Goal: Task Accomplishment & Management: Manage account settings

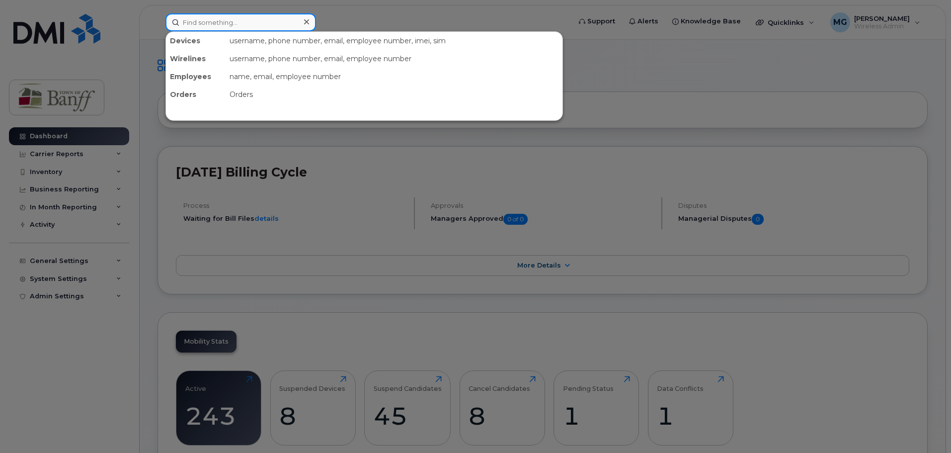
click at [241, 23] on input at bounding box center [240, 22] width 151 height 18
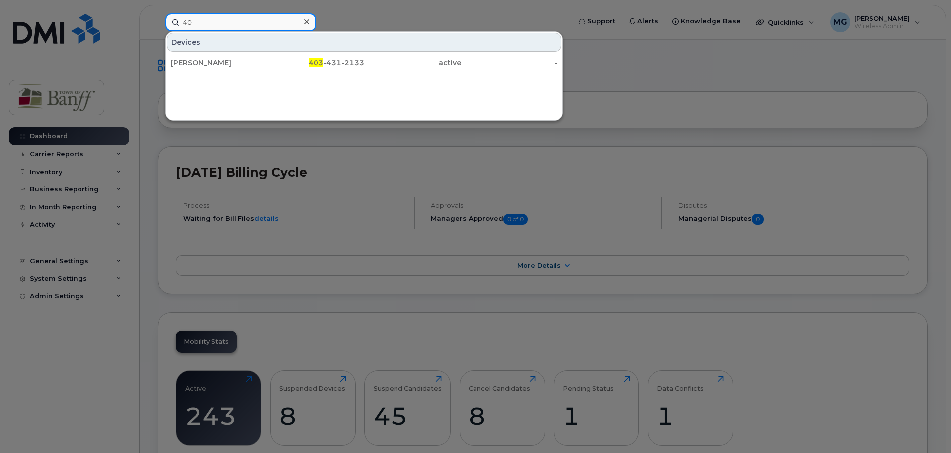
type input "4"
drag, startPoint x: 242, startPoint y: 21, endPoint x: -81, endPoint y: 12, distance: 324.0
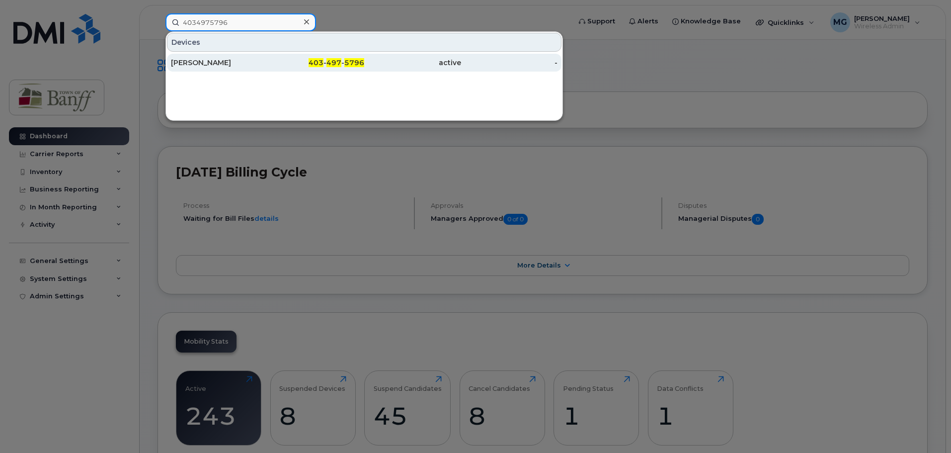
type input "4034975796"
click at [185, 65] on div "Heather Bates" at bounding box center [219, 63] width 97 height 10
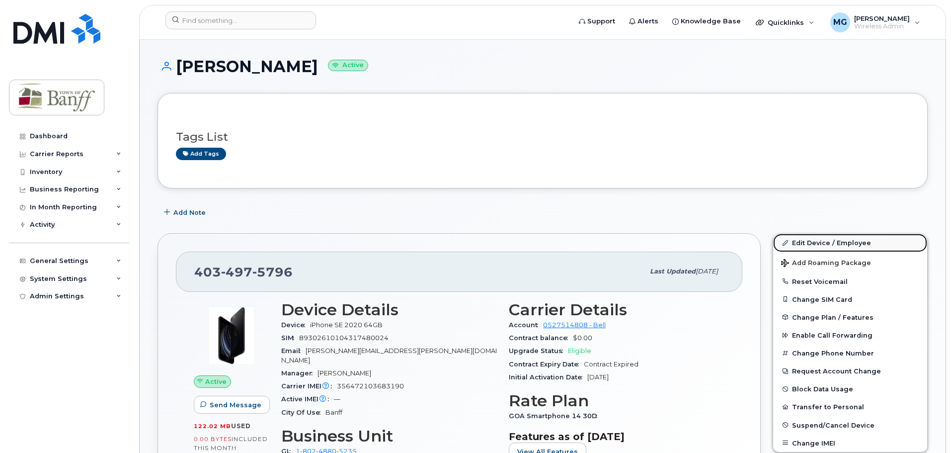
click at [817, 239] on link "Edit Device / Employee" at bounding box center [850, 242] width 154 height 18
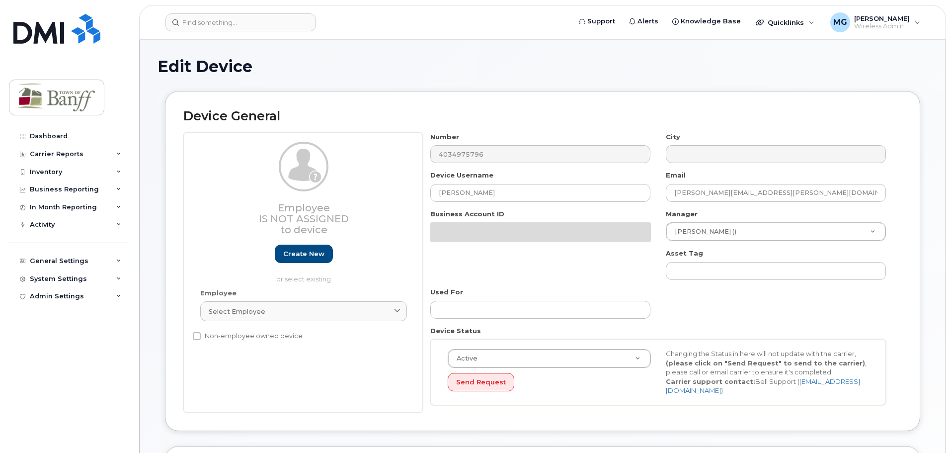
select select "7590696"
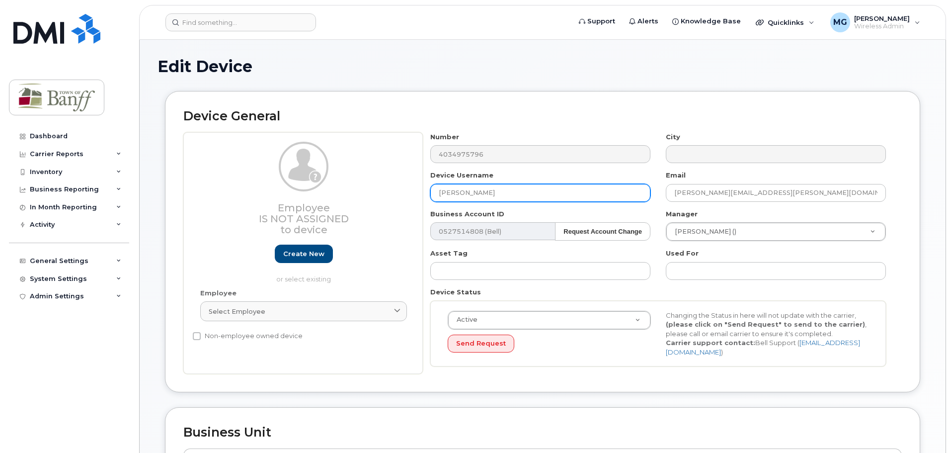
drag, startPoint x: 507, startPoint y: 193, endPoint x: 274, endPoint y: 193, distance: 233.0
click at [274, 193] on div "Employee Is not assigned to device Create new or select existing Employee Selec…" at bounding box center [542, 253] width 718 height 242
type input "Settlement Services"
click at [538, 361] on div "Active Active Suspended Cancelled Send Request Changing the Status in here will…" at bounding box center [658, 334] width 456 height 66
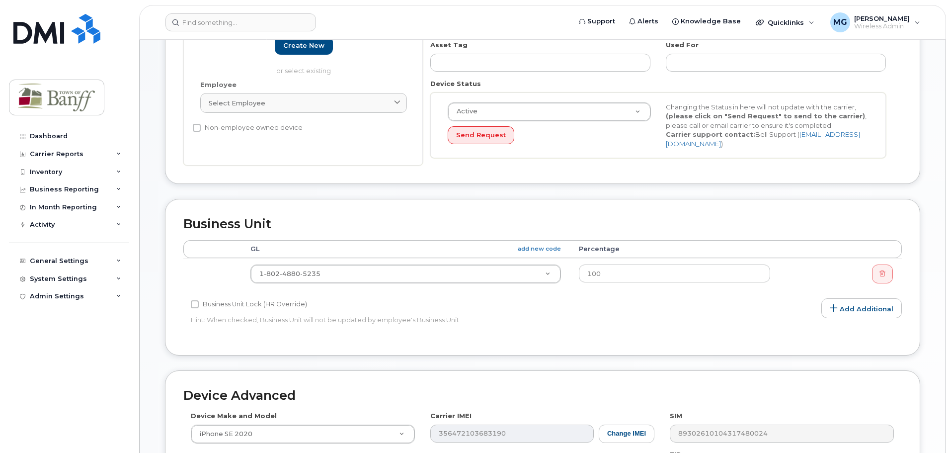
scroll to position [418, 0]
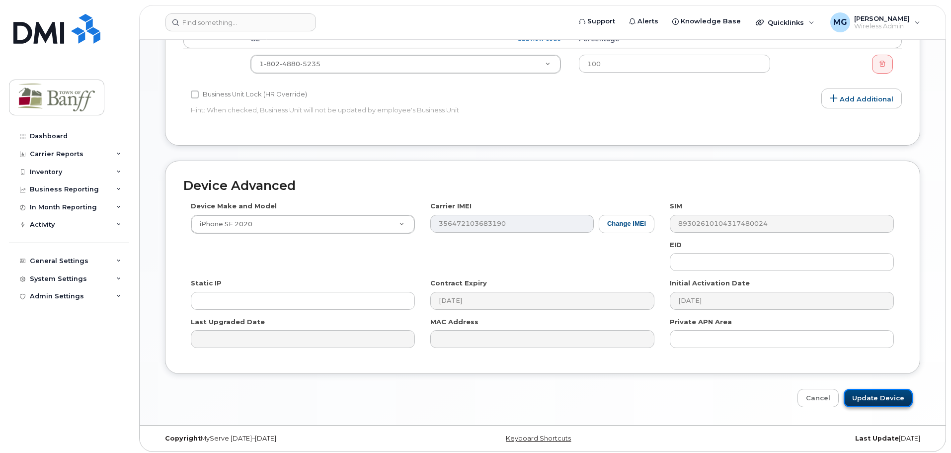
click at [898, 390] on input "Update Device" at bounding box center [878, 398] width 69 height 18
type input "Saving..."
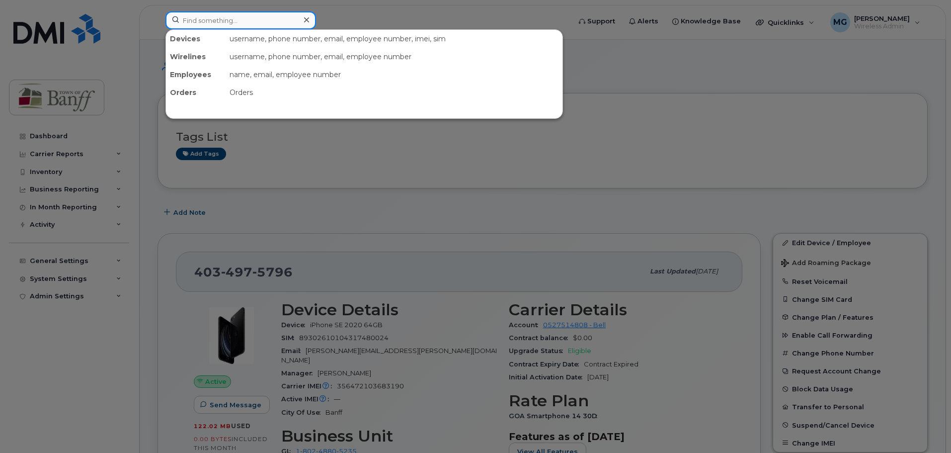
click at [210, 24] on input at bounding box center [240, 20] width 151 height 18
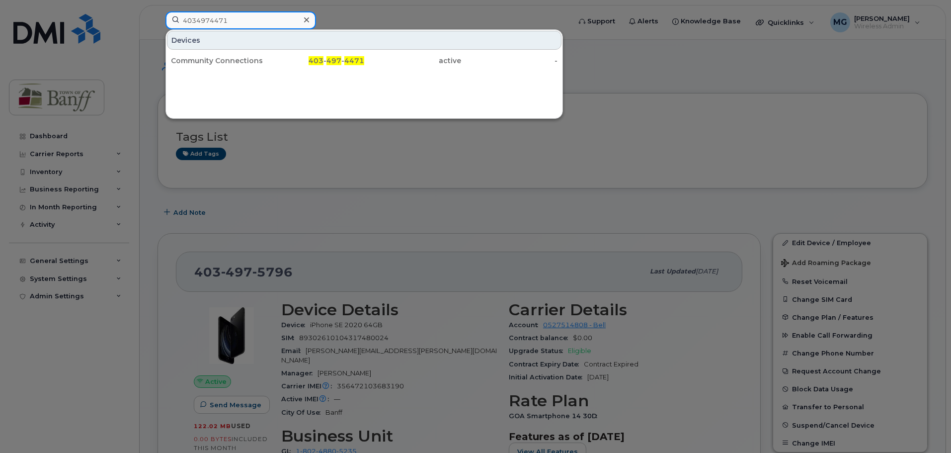
drag, startPoint x: 250, startPoint y: 20, endPoint x: 46, endPoint y: 13, distance: 203.8
click at [157, 13] on div "4034974471 Devices Community Connections 403 - 497 - 4471 active -" at bounding box center [364, 22] width 414 height 22
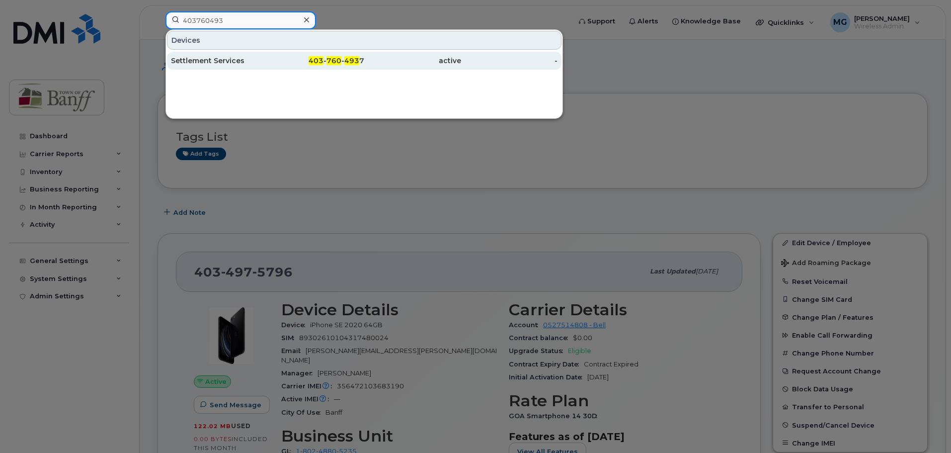
type input "403760493"
click at [232, 64] on div "Settlement Services" at bounding box center [219, 61] width 97 height 10
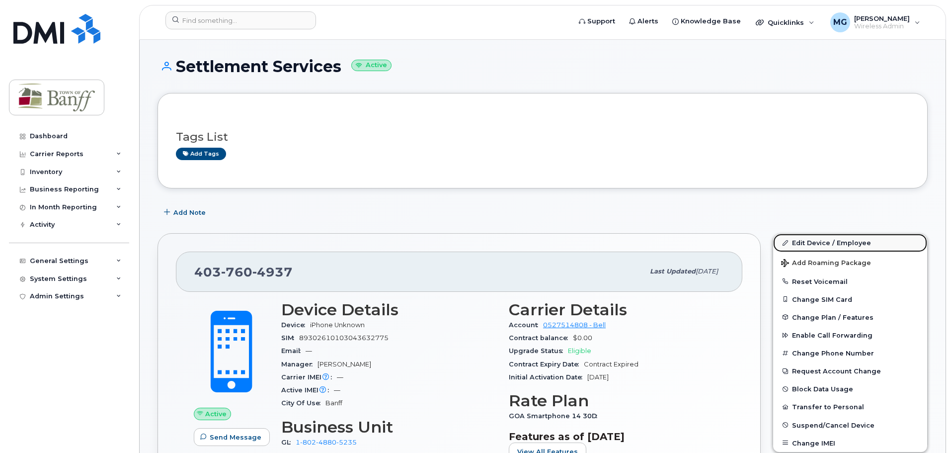
click at [816, 242] on link "Edit Device / Employee" at bounding box center [850, 242] width 154 height 18
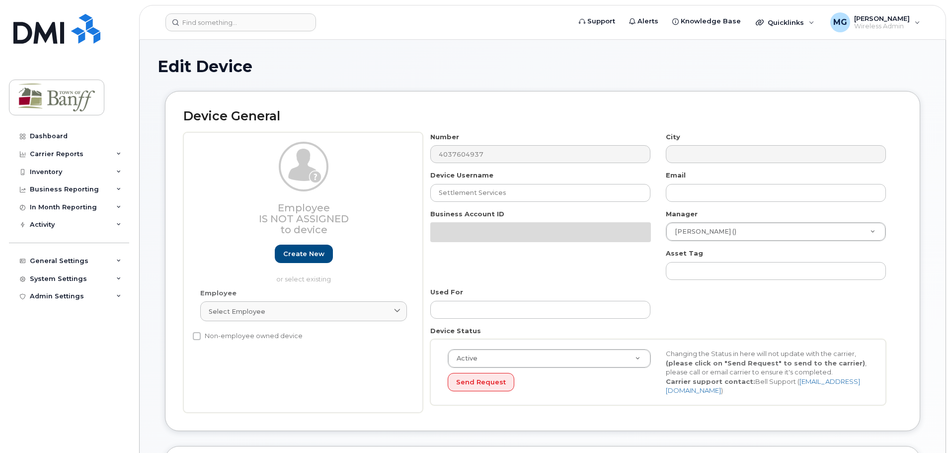
select select "7590696"
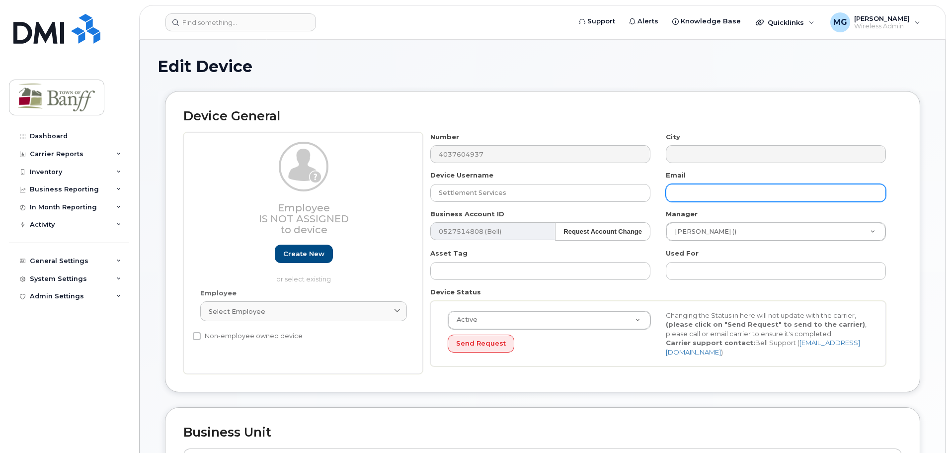
click at [726, 188] on input "text" at bounding box center [776, 193] width 220 height 18
click at [779, 197] on input "Klaudia.Slawinska" at bounding box center [776, 193] width 220 height 18
type input "Klaudia.Slawinska@banff.ca"
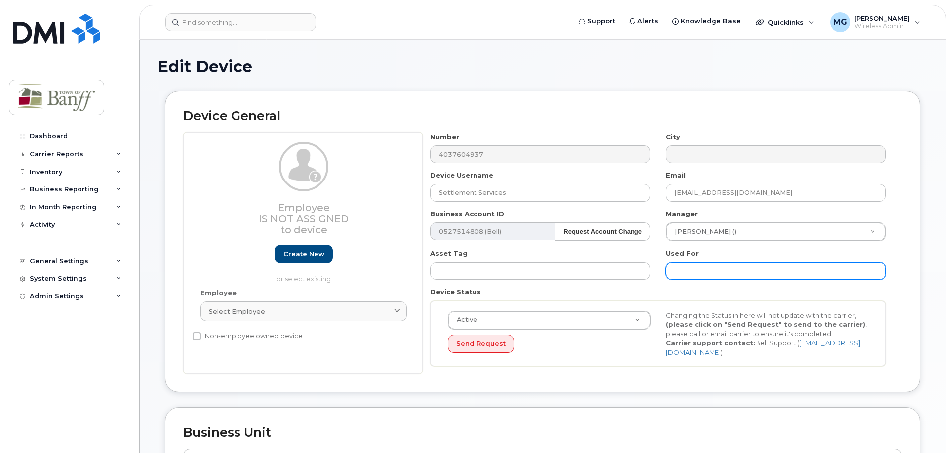
click at [767, 275] on input "text" at bounding box center [776, 271] width 220 height 18
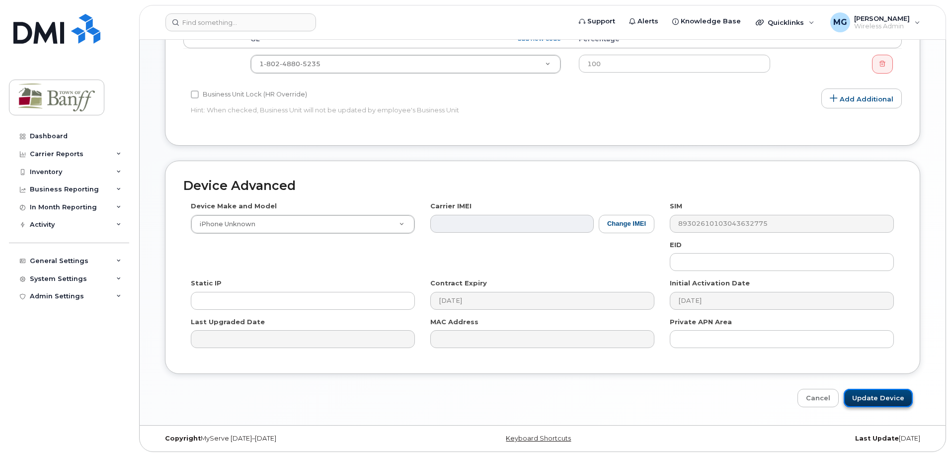
click at [897, 397] on input "Update Device" at bounding box center [878, 398] width 69 height 18
type input "Saving..."
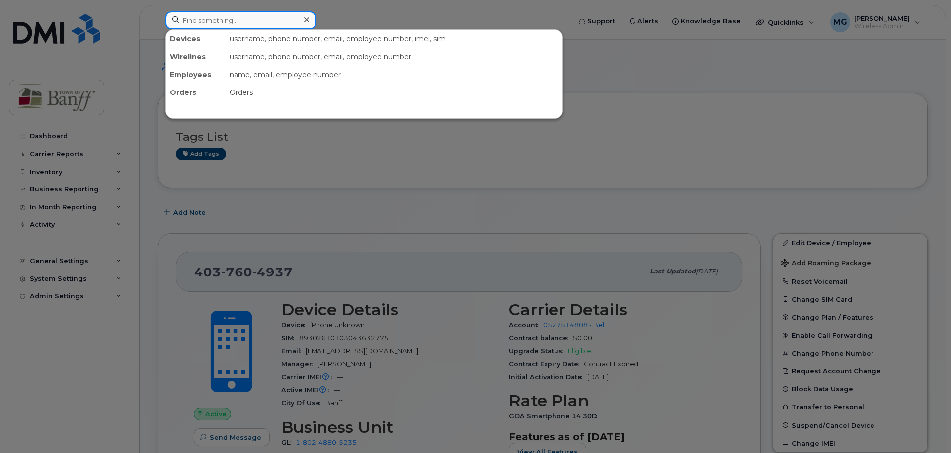
click at [220, 24] on input at bounding box center [240, 20] width 151 height 18
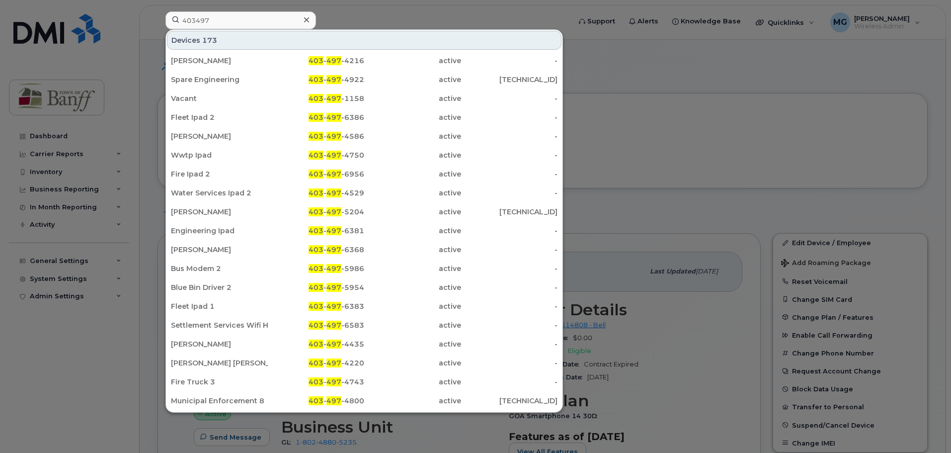
click at [685, 120] on div at bounding box center [475, 226] width 951 height 453
click at [213, 21] on input "403497" at bounding box center [240, 20] width 151 height 18
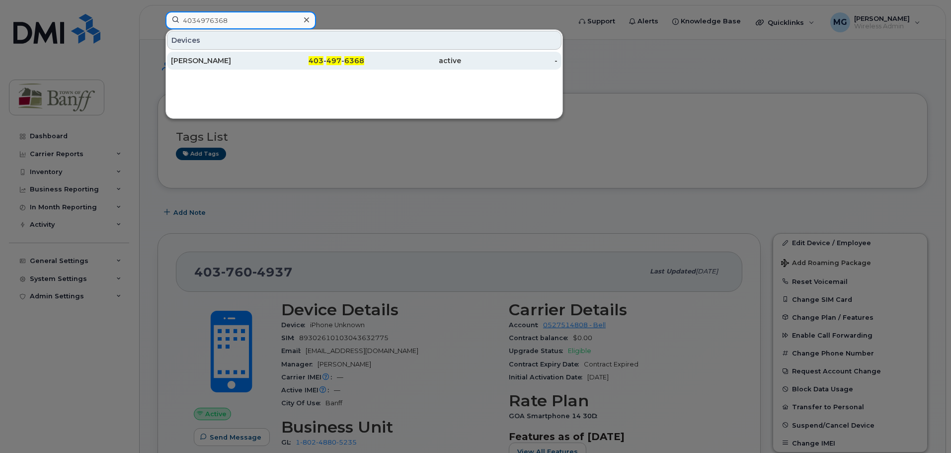
type input "4034976368"
click at [215, 63] on div "Erin Ramsay" at bounding box center [219, 61] width 97 height 10
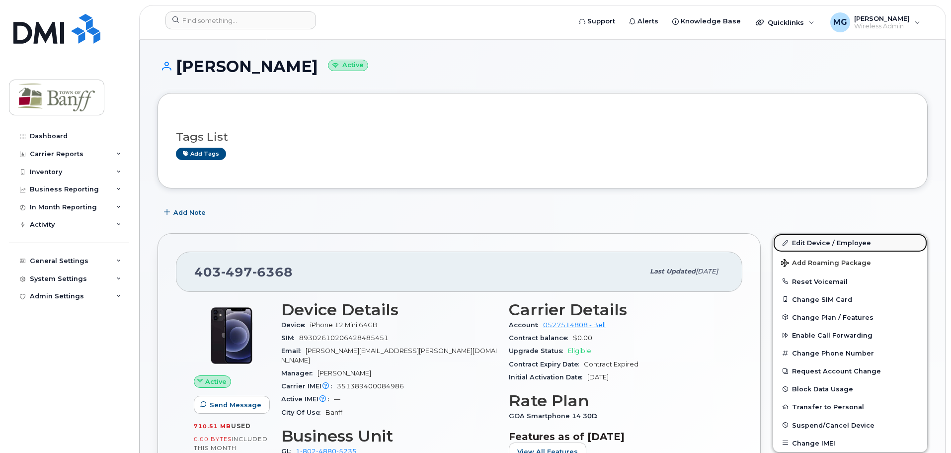
click at [811, 241] on link "Edit Device / Employee" at bounding box center [850, 242] width 154 height 18
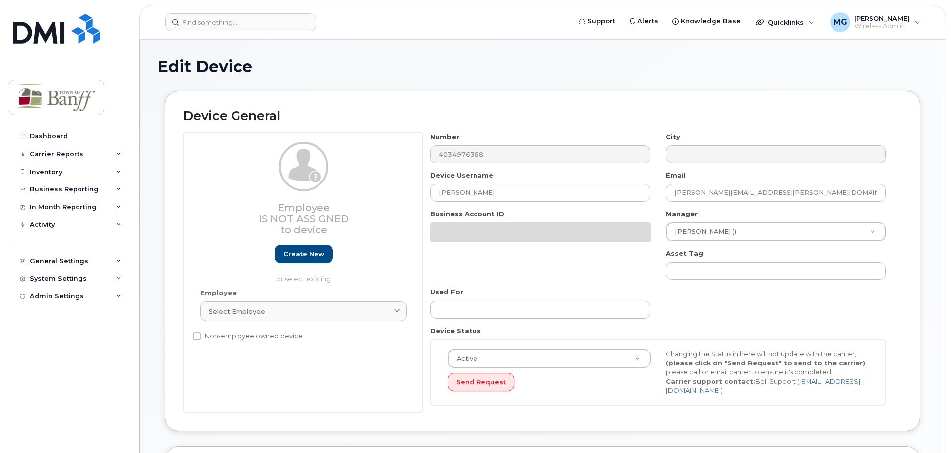
select select "7590696"
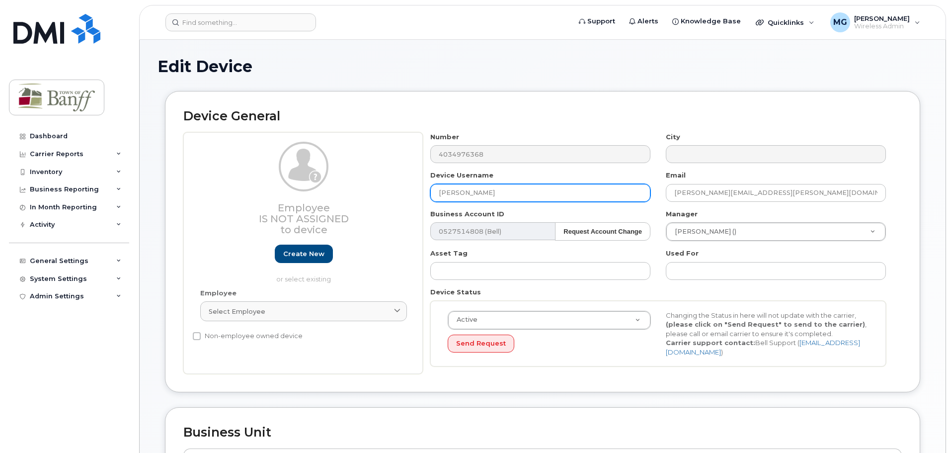
drag, startPoint x: 491, startPoint y: 193, endPoint x: 171, endPoint y: 188, distance: 320.0
click at [171, 188] on div "Device General Employee Is not assigned to device Create new or select existing…" at bounding box center [542, 241] width 755 height 301
drag, startPoint x: 518, startPoint y: 194, endPoint x: 281, endPoint y: 194, distance: 237.5
click at [281, 194] on div "Employee Is not assigned to device Create new or select existing Employee Selec…" at bounding box center [542, 253] width 718 height 242
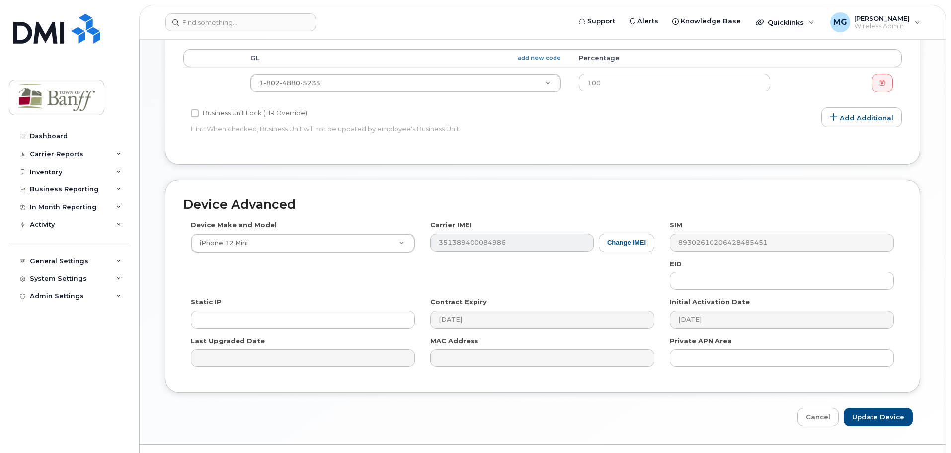
scroll to position [418, 0]
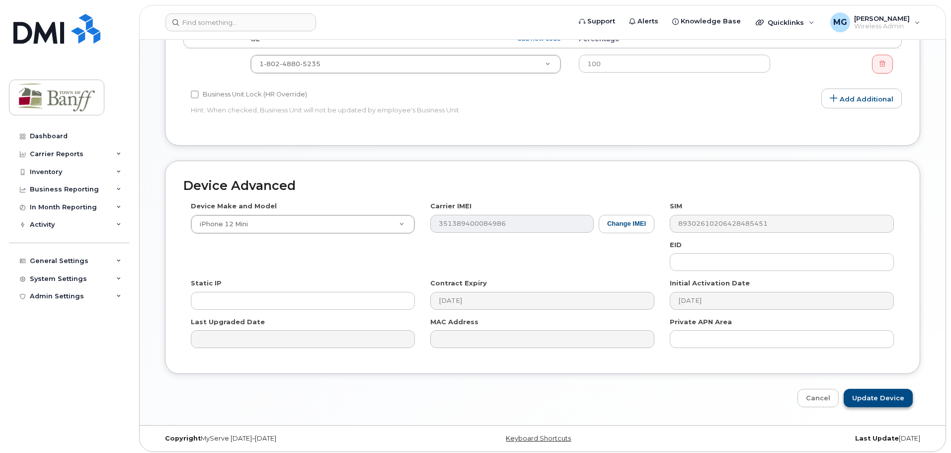
type input "Settlement Services"
click at [907, 395] on input "Update Device" at bounding box center [878, 398] width 69 height 18
type input "Saving..."
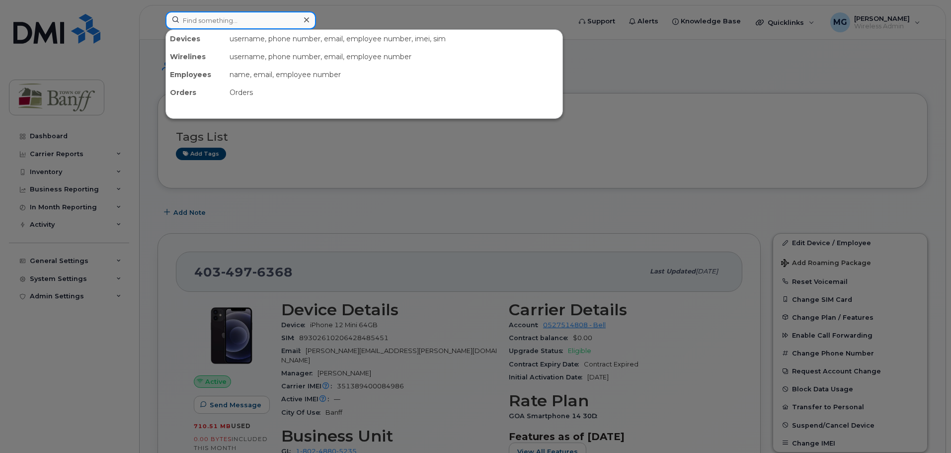
click at [220, 22] on input at bounding box center [240, 20] width 151 height 18
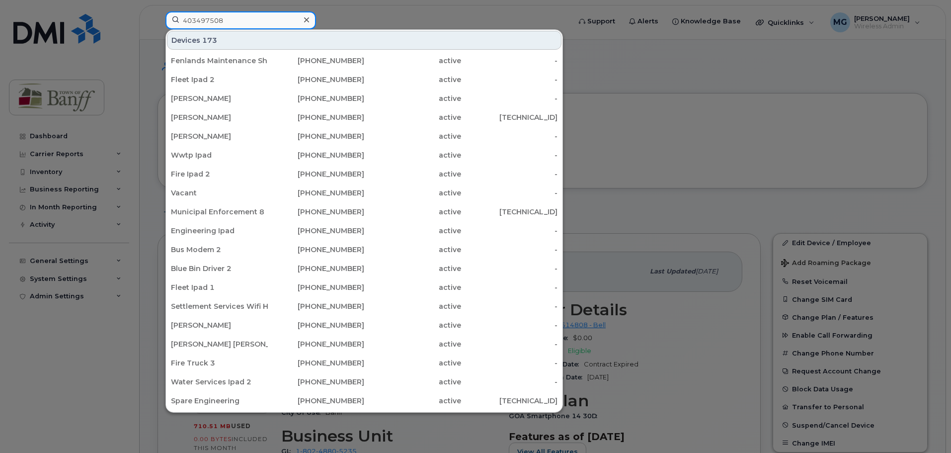
type input "4034975083"
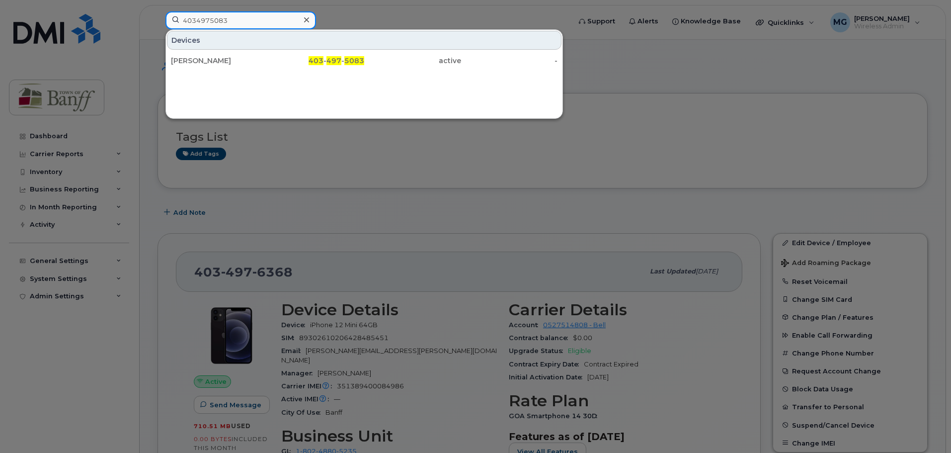
drag, startPoint x: 246, startPoint y: 20, endPoint x: 94, endPoint y: 20, distance: 152.0
click at [157, 20] on div "4034975083 Devices Olha Kulybanych 403 - 497 - 5083 active -" at bounding box center [364, 22] width 414 height 22
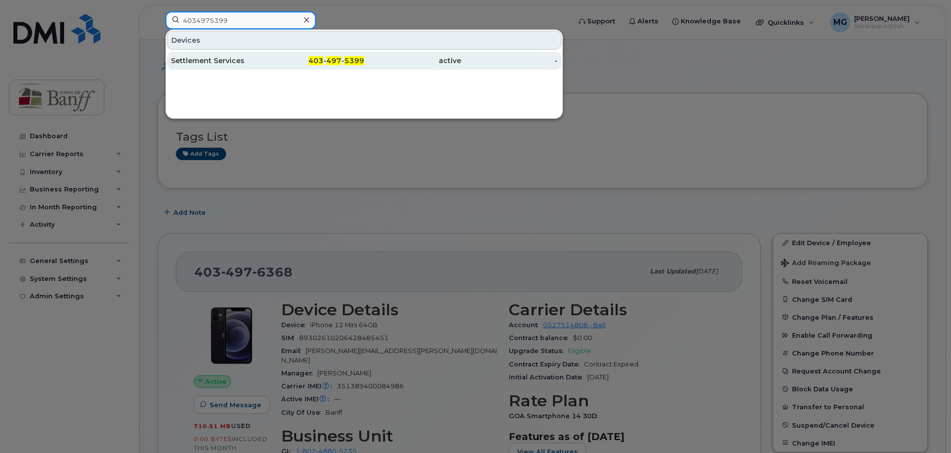
type input "4034975399"
click at [235, 63] on div "Settlement Services" at bounding box center [219, 61] width 97 height 10
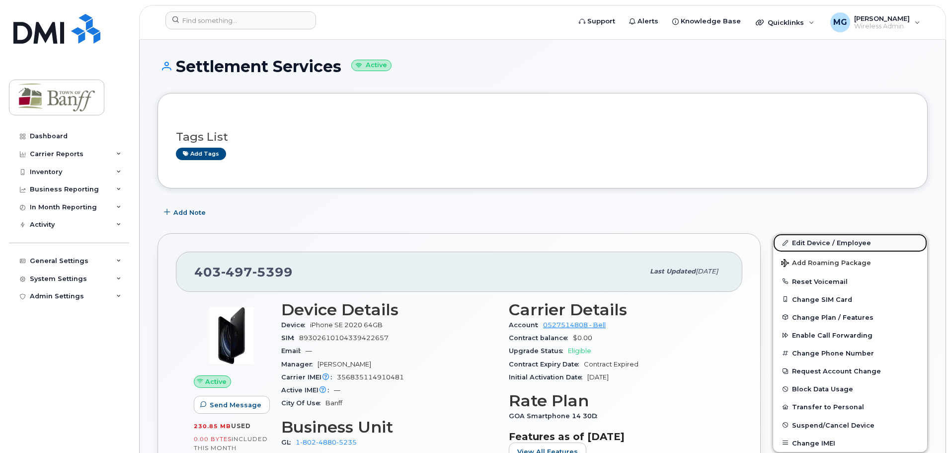
click at [828, 240] on link "Edit Device / Employee" at bounding box center [850, 242] width 154 height 18
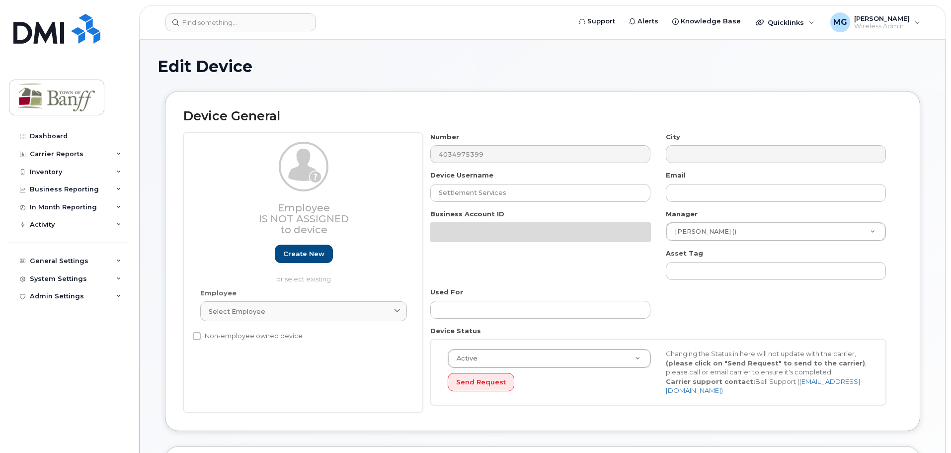
select select "7590696"
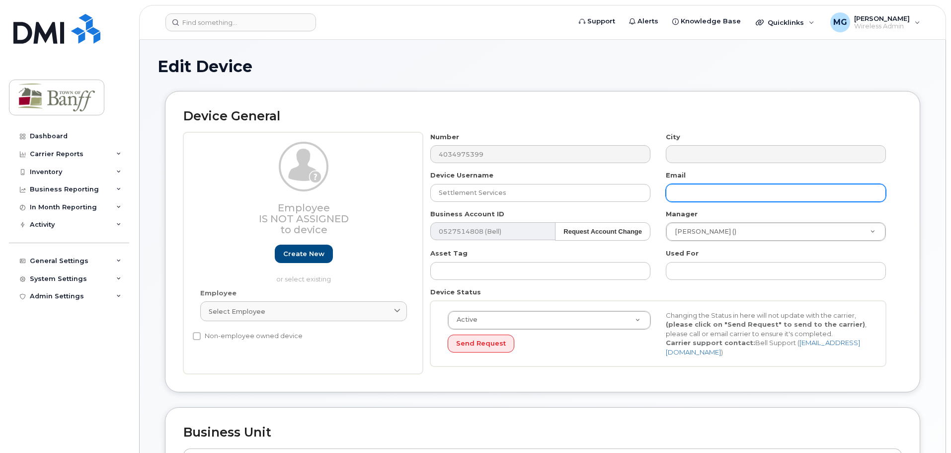
click at [717, 185] on input "text" at bounding box center [776, 193] width 220 height 18
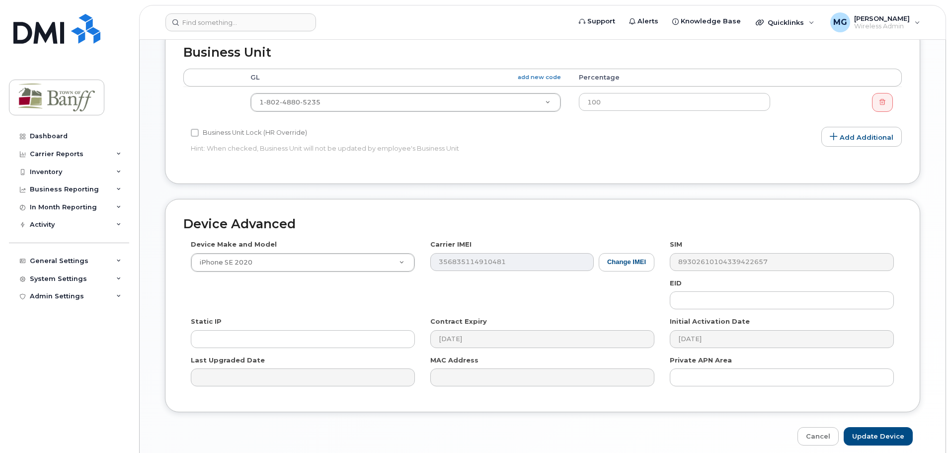
scroll to position [418, 0]
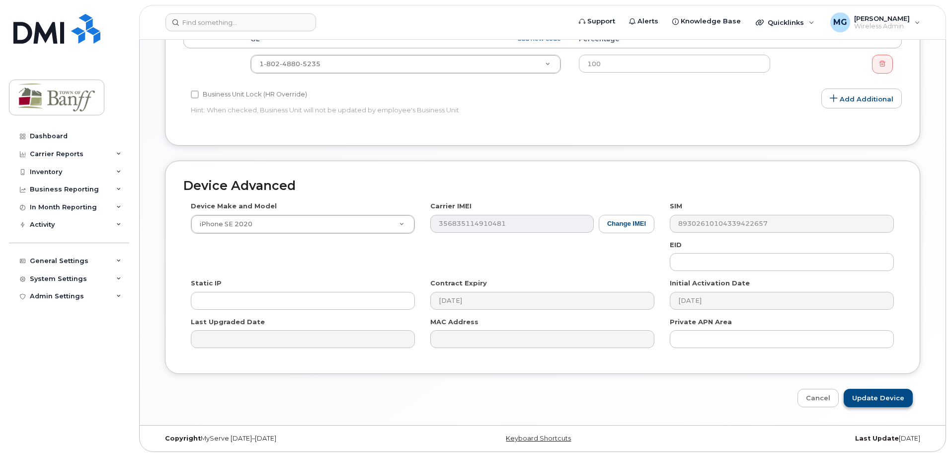
type input "[PERSON_NAME][EMAIL_ADDRESS][DOMAIN_NAME]"
drag, startPoint x: 875, startPoint y: 396, endPoint x: 757, endPoint y: 374, distance: 120.3
click at [875, 396] on input "Update Device" at bounding box center [878, 398] width 69 height 18
type input "Saving..."
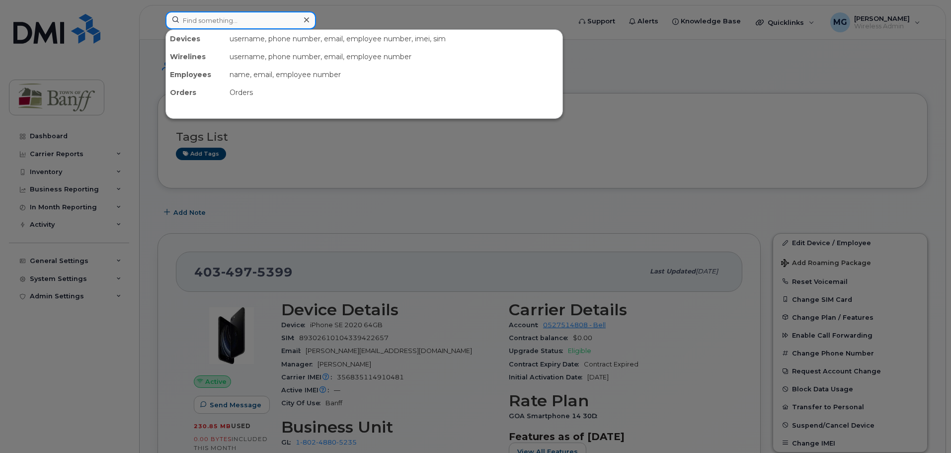
click at [225, 24] on input at bounding box center [240, 20] width 151 height 18
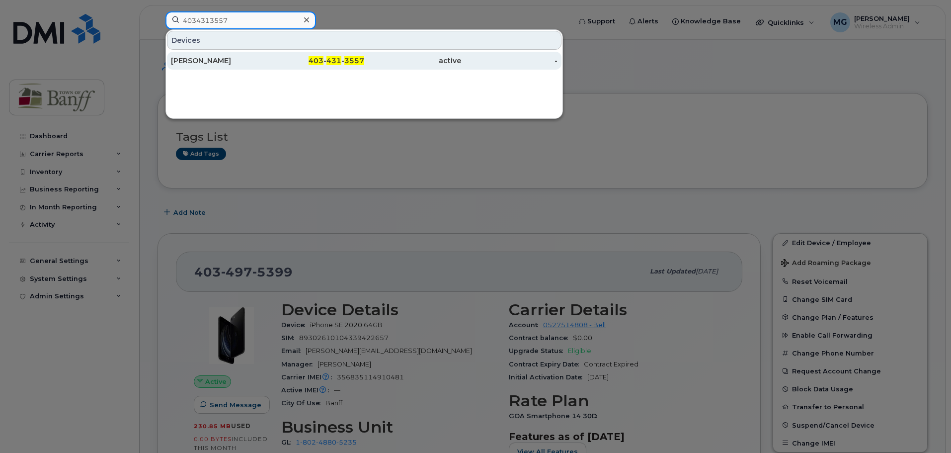
type input "4034313557"
click at [248, 62] on div "[PERSON_NAME]" at bounding box center [219, 61] width 97 height 10
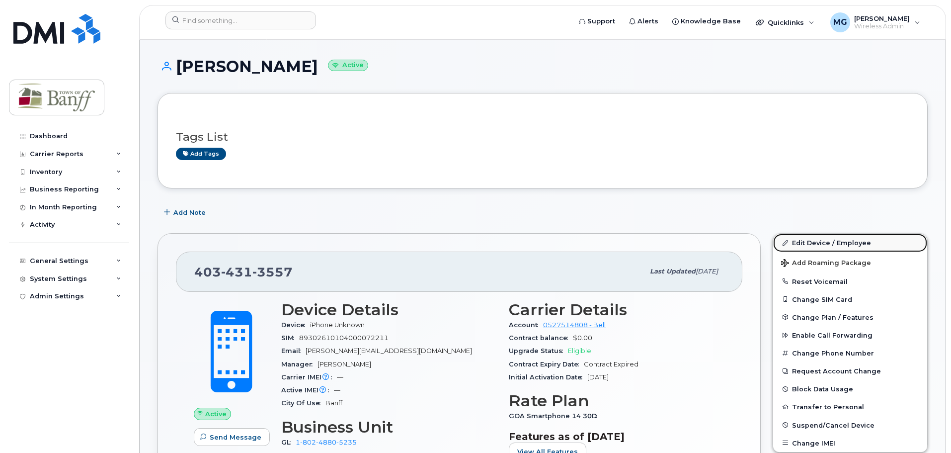
click at [823, 244] on link "Edit Device / Employee" at bounding box center [850, 242] width 154 height 18
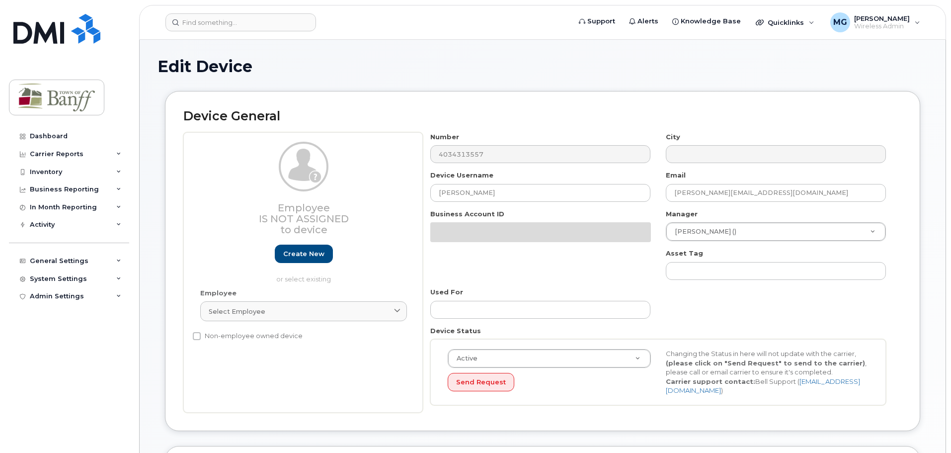
select select "7590696"
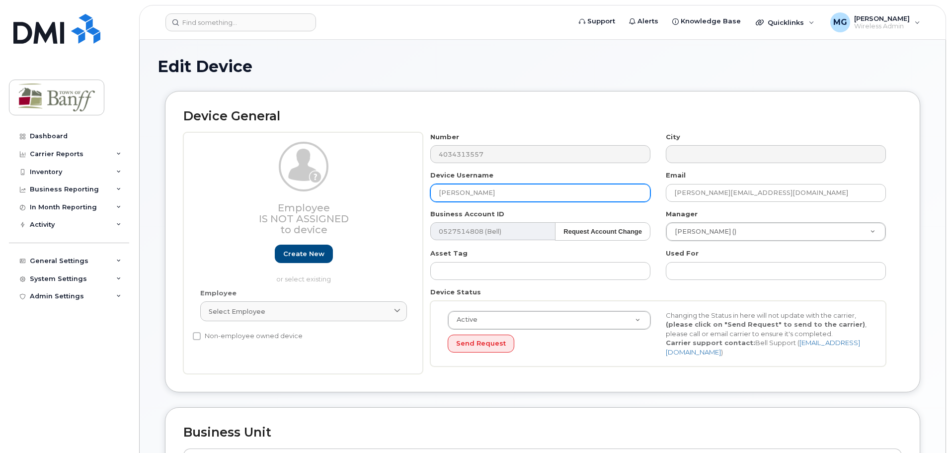
drag, startPoint x: 538, startPoint y: 198, endPoint x: 231, endPoint y: 197, distance: 307.0
click at [231, 197] on div "Employee Is not assigned to device Create new or select existing Employee Selec…" at bounding box center [542, 253] width 718 height 242
paste input "Settlement Services"
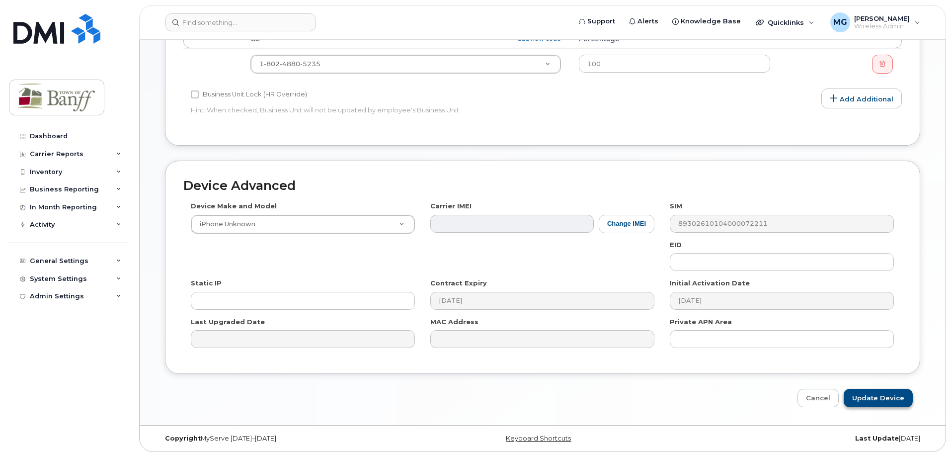
type input "Settlement Services"
click at [890, 392] on input "Update Device" at bounding box center [878, 398] width 69 height 18
type input "Saving..."
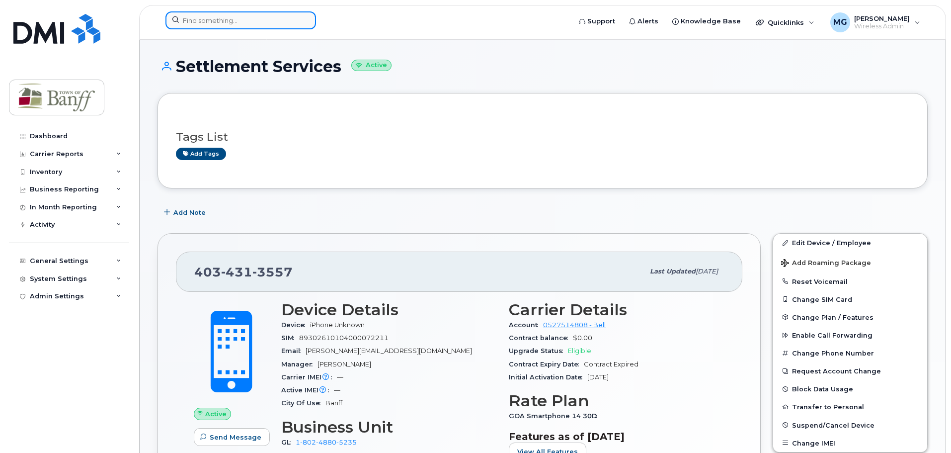
click at [185, 22] on input at bounding box center [240, 20] width 151 height 18
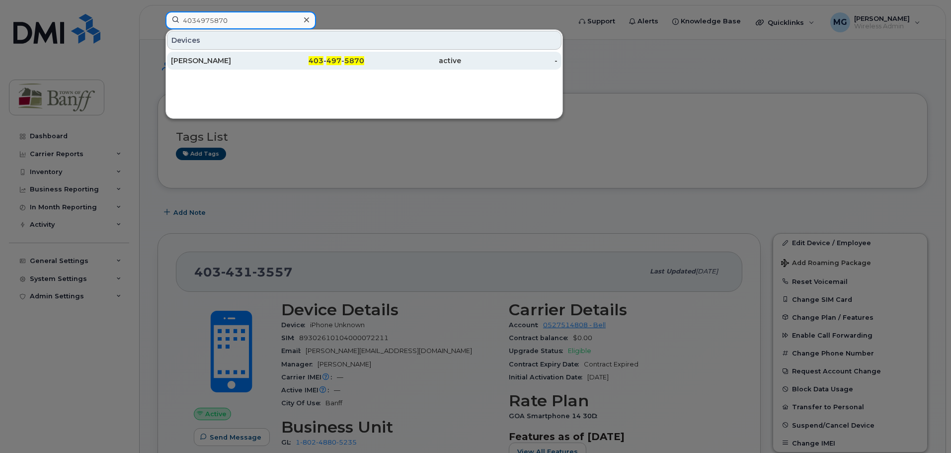
type input "4034975870"
click at [240, 62] on div "[PERSON_NAME]" at bounding box center [219, 61] width 97 height 10
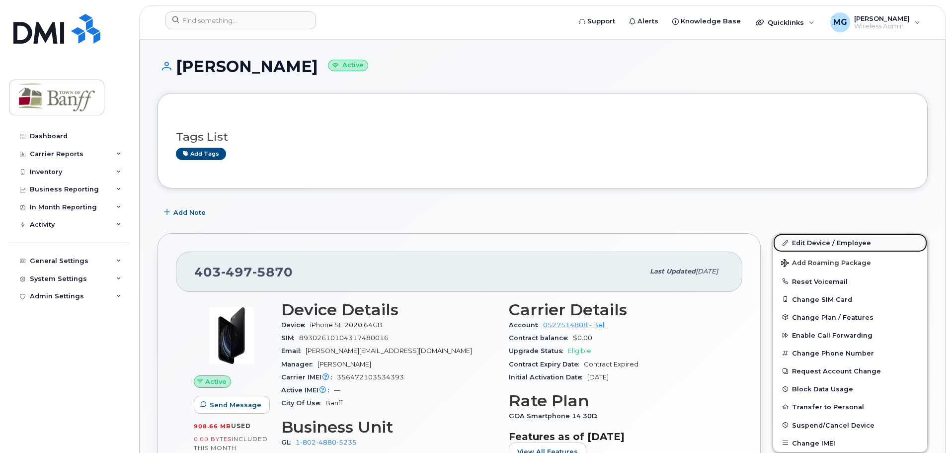
click at [831, 245] on link "Edit Device / Employee" at bounding box center [850, 242] width 154 height 18
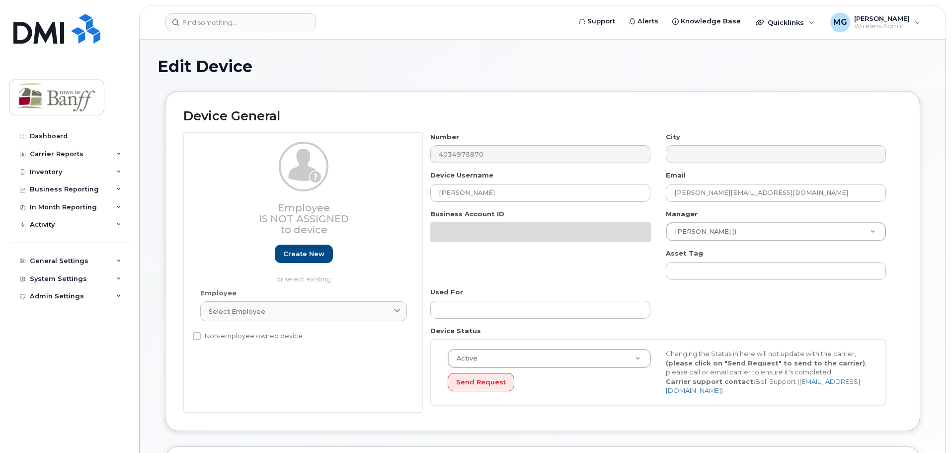
select select "7590696"
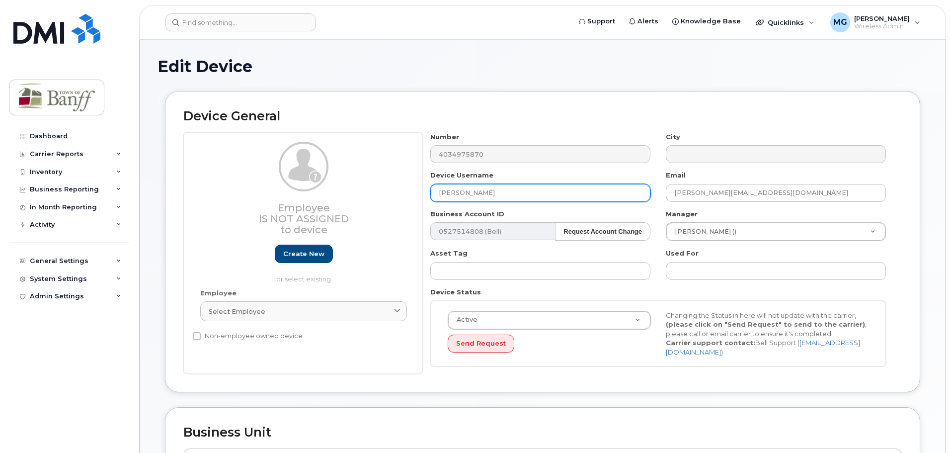
drag, startPoint x: 516, startPoint y: 196, endPoint x: 196, endPoint y: 184, distance: 320.2
click at [196, 184] on div "Employee Is not assigned to device Create new or select existing Employee Selec…" at bounding box center [542, 253] width 718 height 242
type input "Settlement Services"
click at [701, 398] on div "Device General Employee Is not assigned to device Create new or select existing…" at bounding box center [542, 249] width 770 height 316
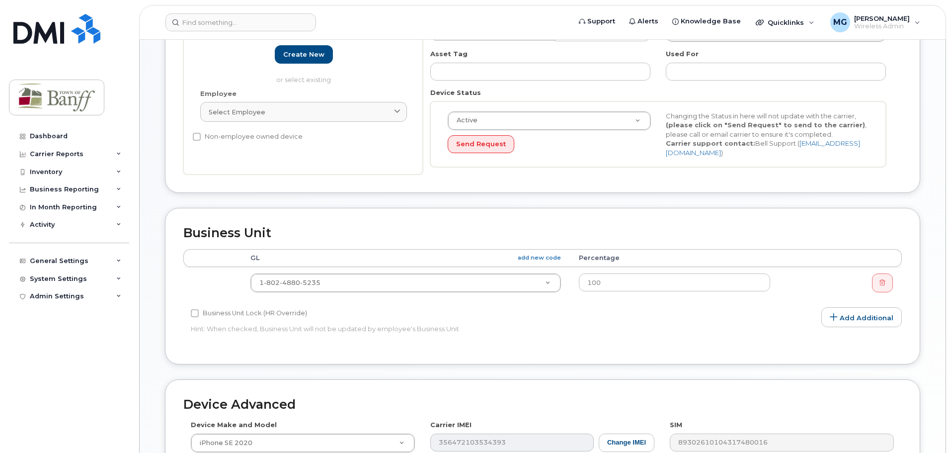
scroll to position [418, 0]
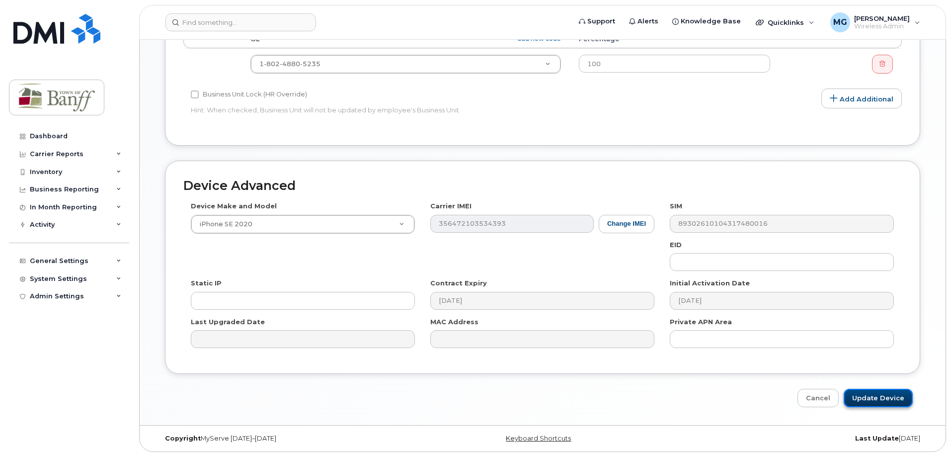
click at [889, 393] on input "Update Device" at bounding box center [878, 398] width 69 height 18
type input "Saving..."
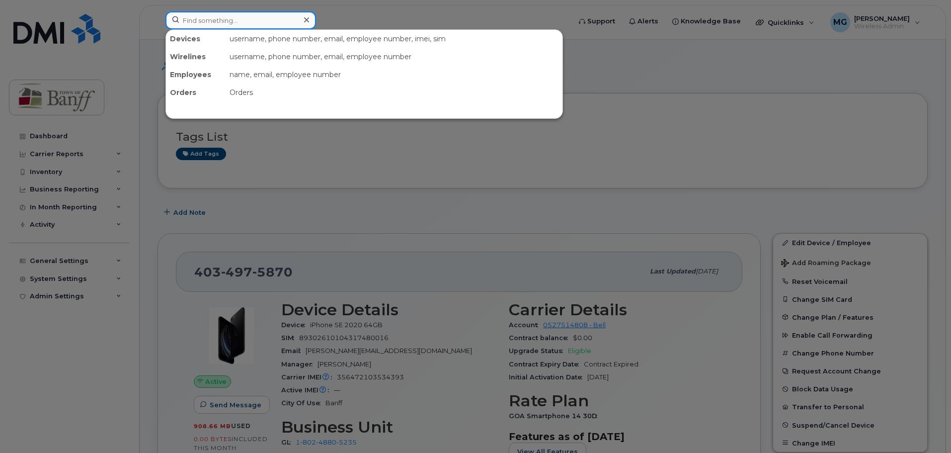
click at [237, 20] on input at bounding box center [240, 20] width 151 height 18
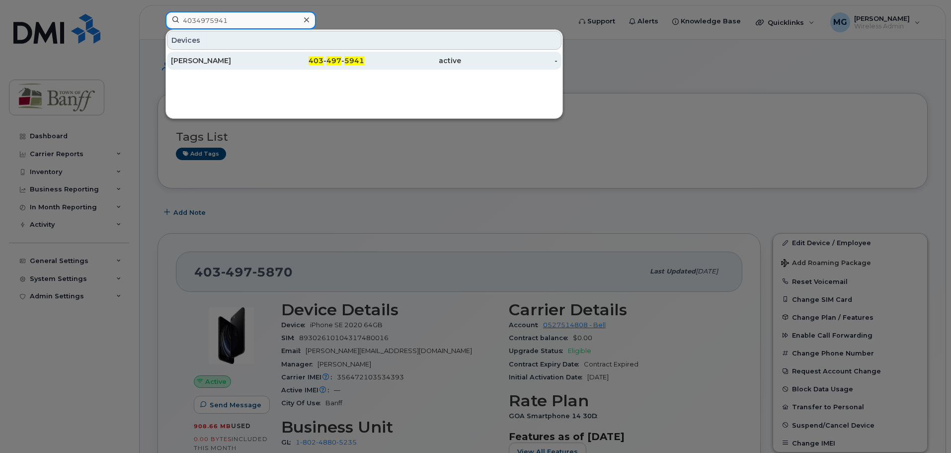
type input "4034975941"
click at [231, 68] on div "[PERSON_NAME]" at bounding box center [219, 61] width 97 height 18
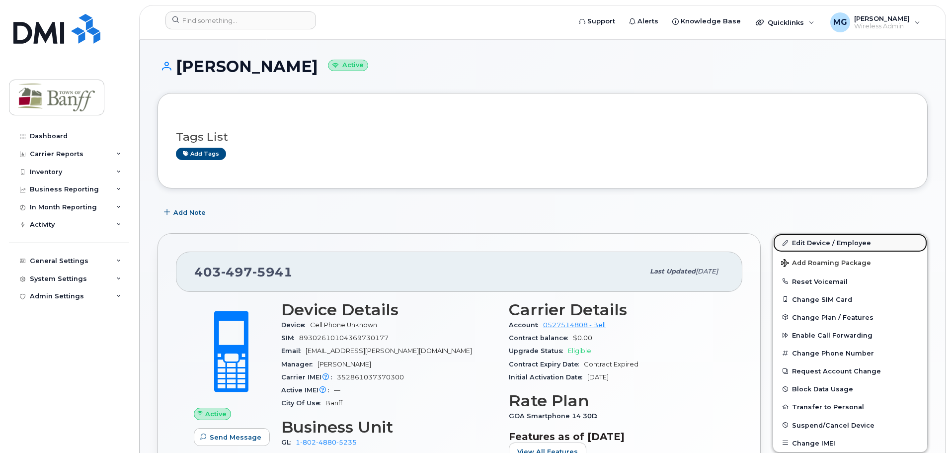
click at [816, 244] on link "Edit Device / Employee" at bounding box center [850, 242] width 154 height 18
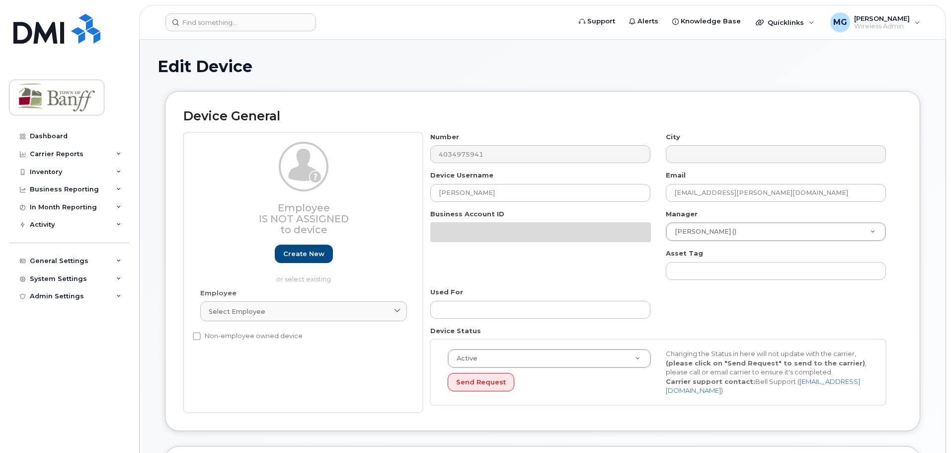
select select "7590696"
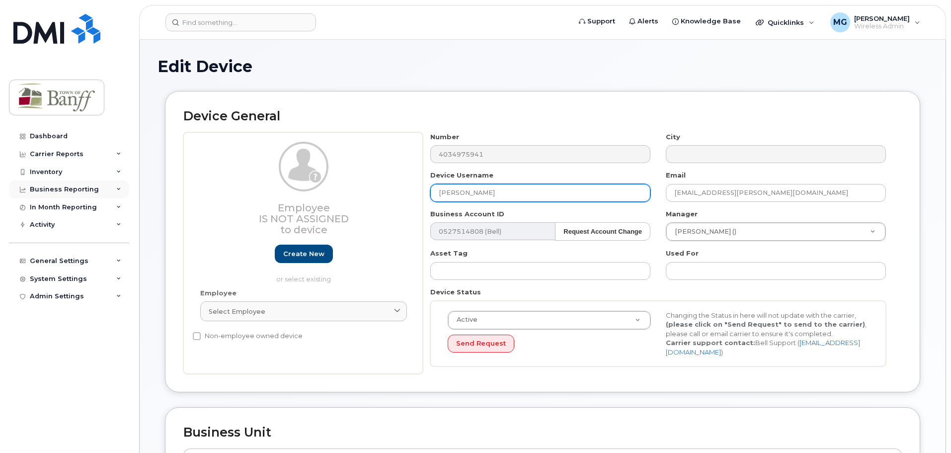
drag, startPoint x: 535, startPoint y: 193, endPoint x: 90, endPoint y: 192, distance: 444.1
click at [139, 192] on div "Support Alerts Knowledge Base Quicklinks Suspend / Cancel Device Change SIM Car…" at bounding box center [542, 441] width 807 height 803
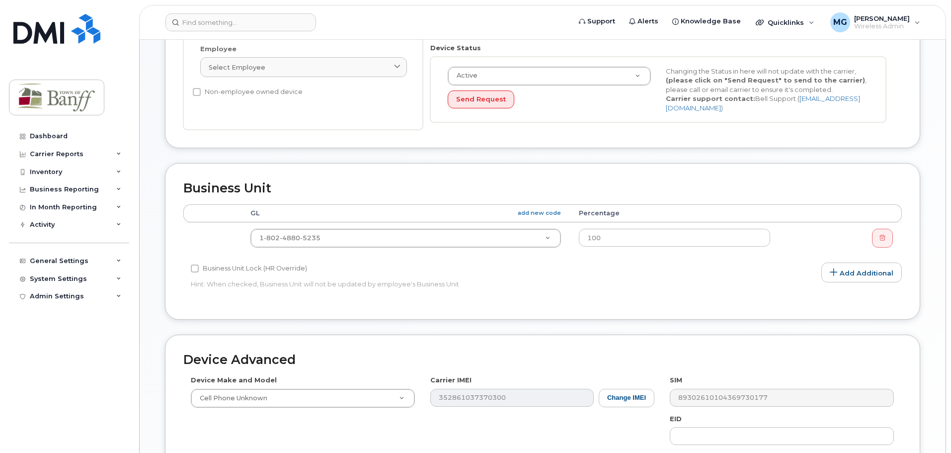
scroll to position [418, 0]
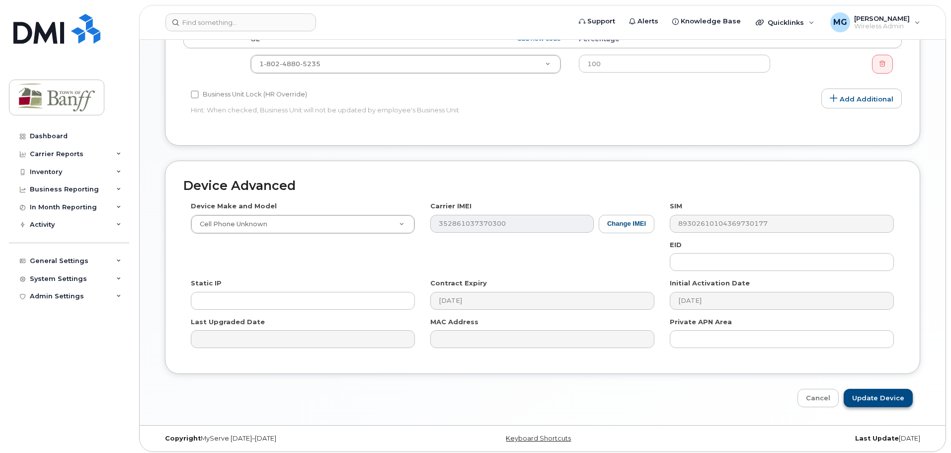
type input "Settlement Services"
click at [877, 394] on input "Update Device" at bounding box center [878, 398] width 69 height 18
type input "Saving..."
